Goal: Check status: Check status

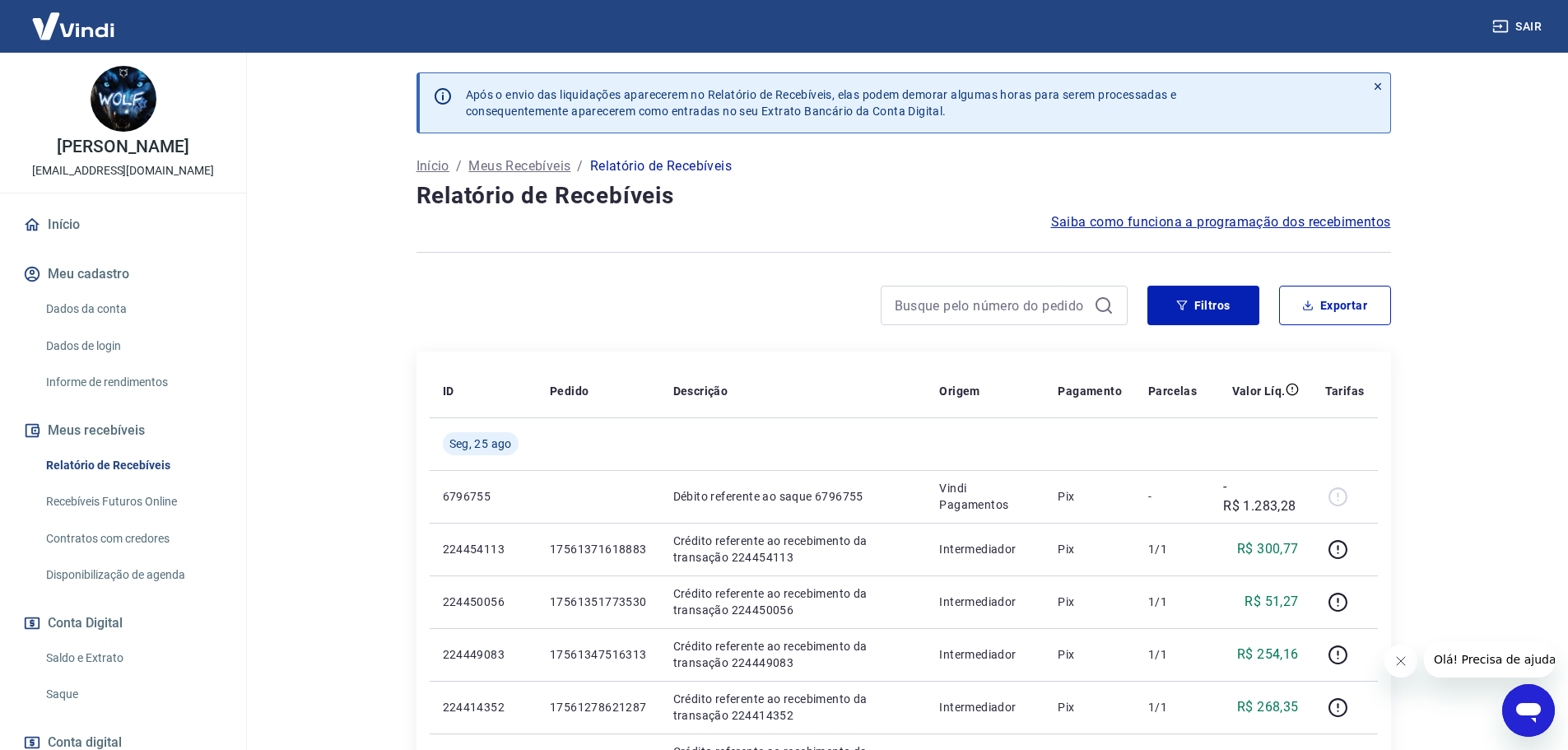
click at [119, 653] on link "Saldo e Extrato" at bounding box center [133, 658] width 187 height 34
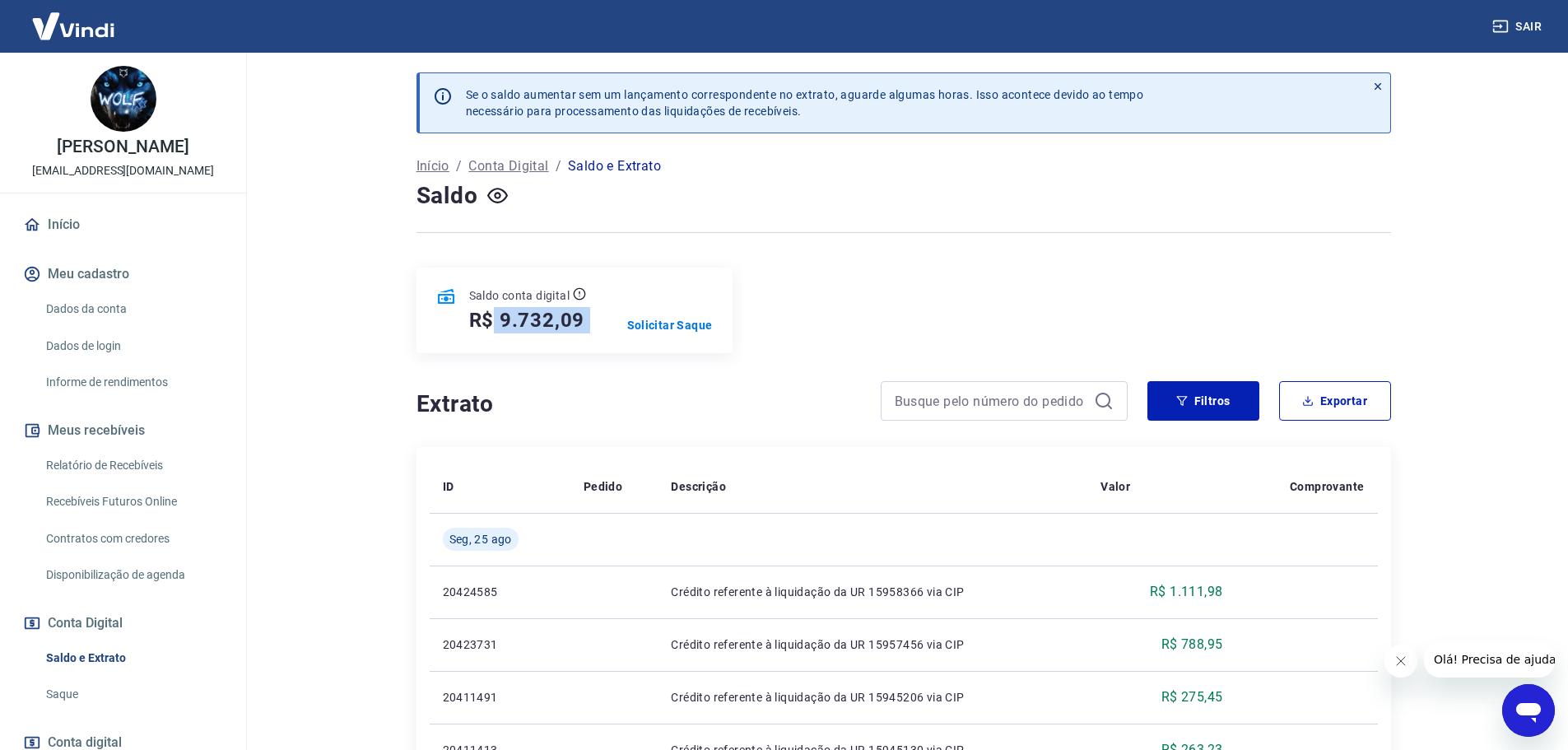
drag, startPoint x: 496, startPoint y: 323, endPoint x: 616, endPoint y: 326, distance: 120.0
click at [618, 327] on div "Saldo conta digital R$ 9.732,09 Solicitar Saque" at bounding box center [574, 310] width 316 height 86
